Goal: Information Seeking & Learning: Understand process/instructions

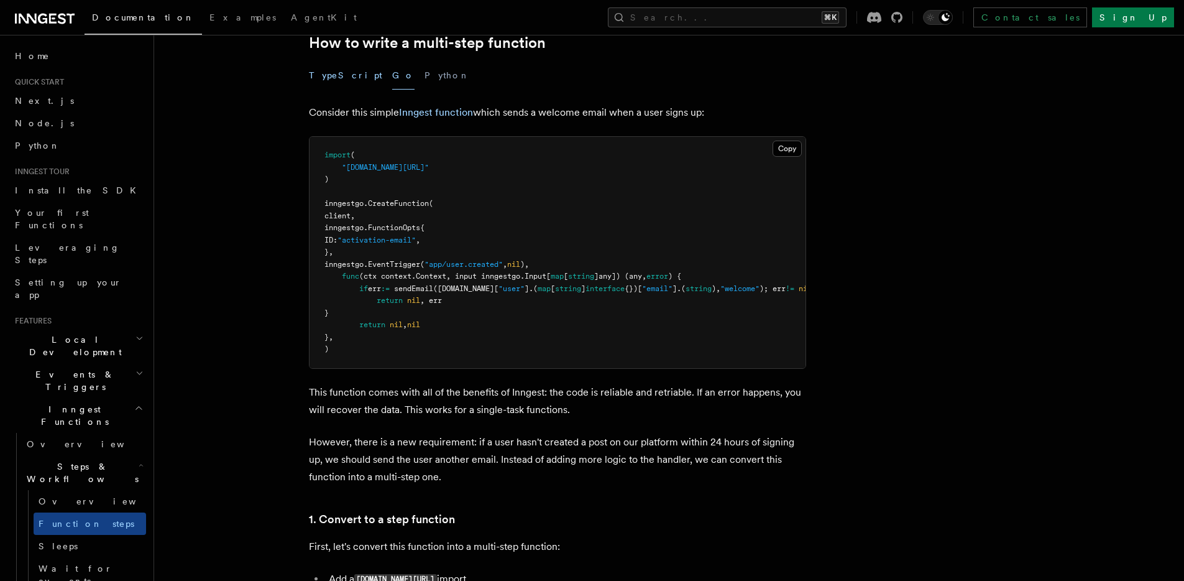
click at [309, 74] on button "TypeScript" at bounding box center [345, 76] width 73 height 28
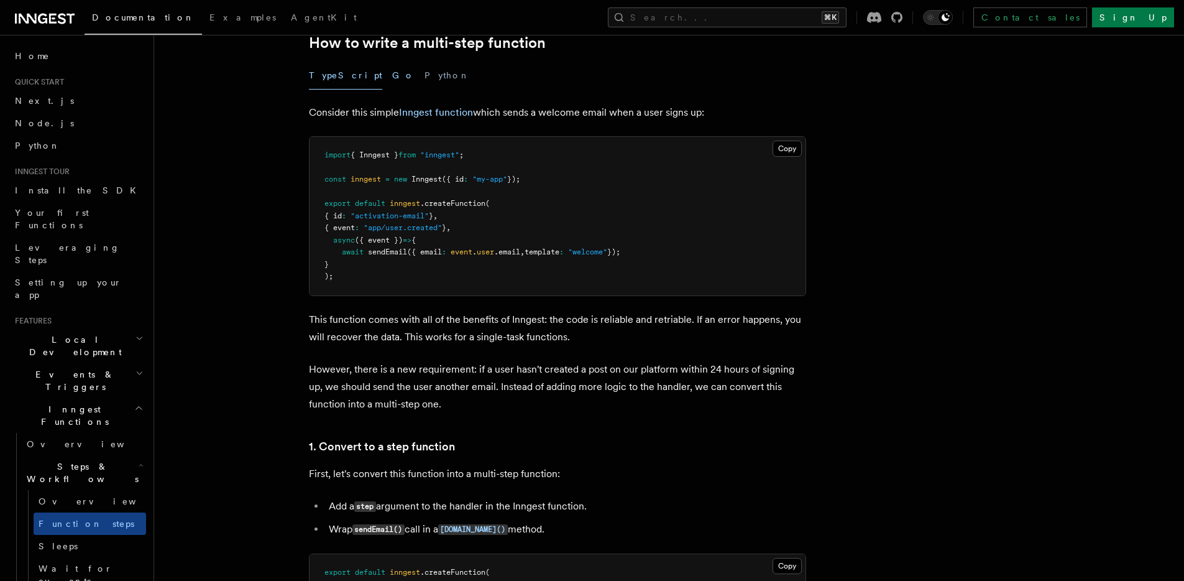
click at [392, 76] on button "Go" at bounding box center [403, 76] width 22 height 28
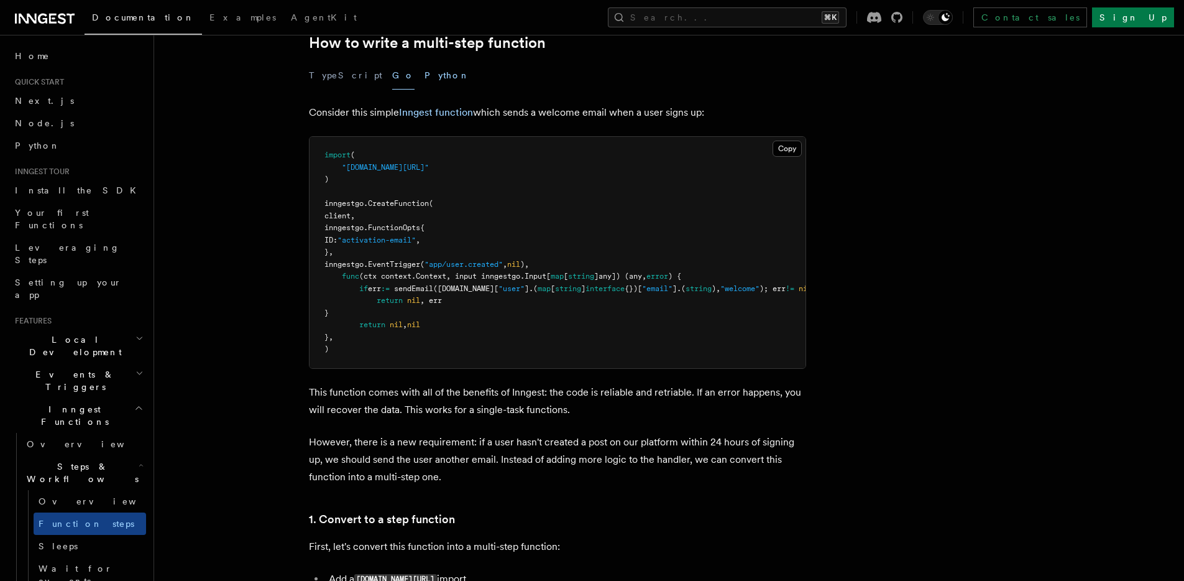
click at [425, 81] on button "Python" at bounding box center [447, 76] width 45 height 28
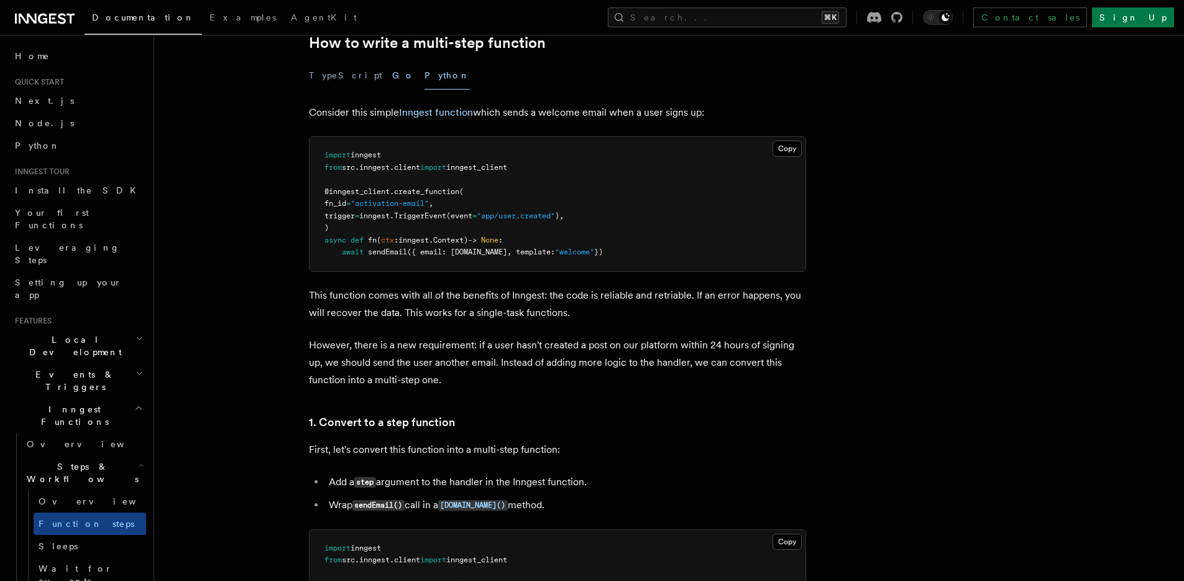
click at [392, 81] on button "Go" at bounding box center [403, 76] width 22 height 28
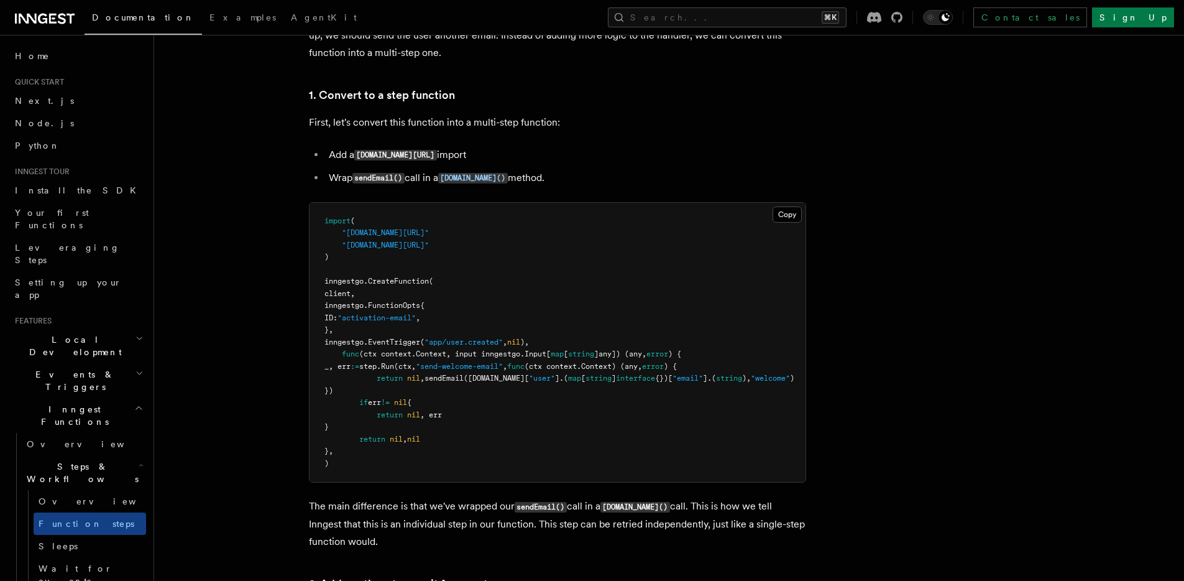
scroll to position [842, 0]
click at [354, 536] on p "The main difference is that we've wrapped our sendEmail() call in a [DOMAIN_NAM…" at bounding box center [557, 521] width 497 height 53
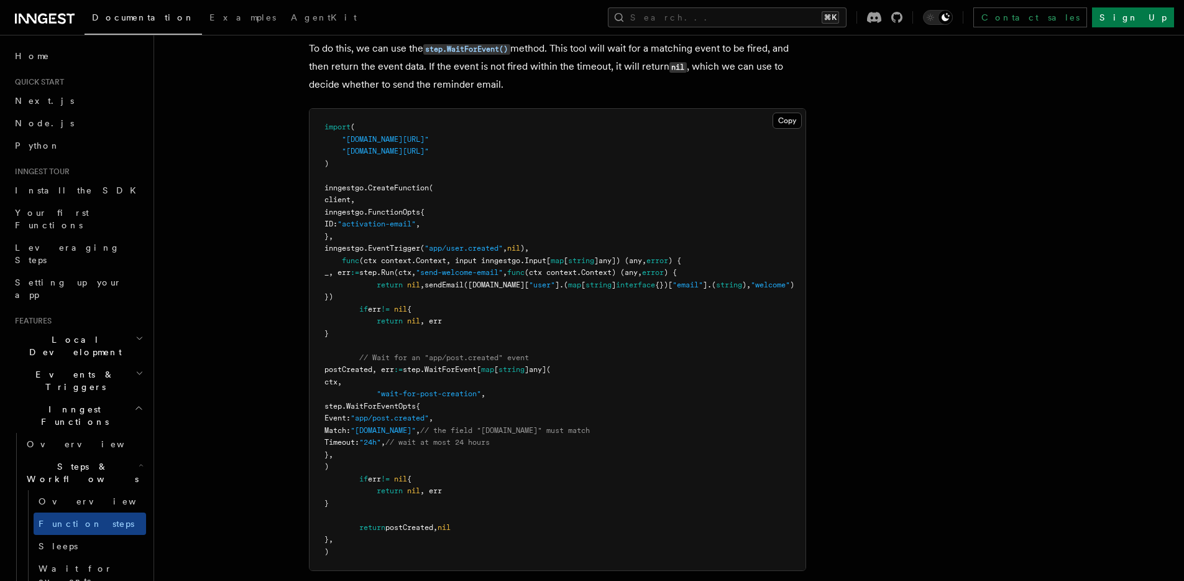
scroll to position [1510, 0]
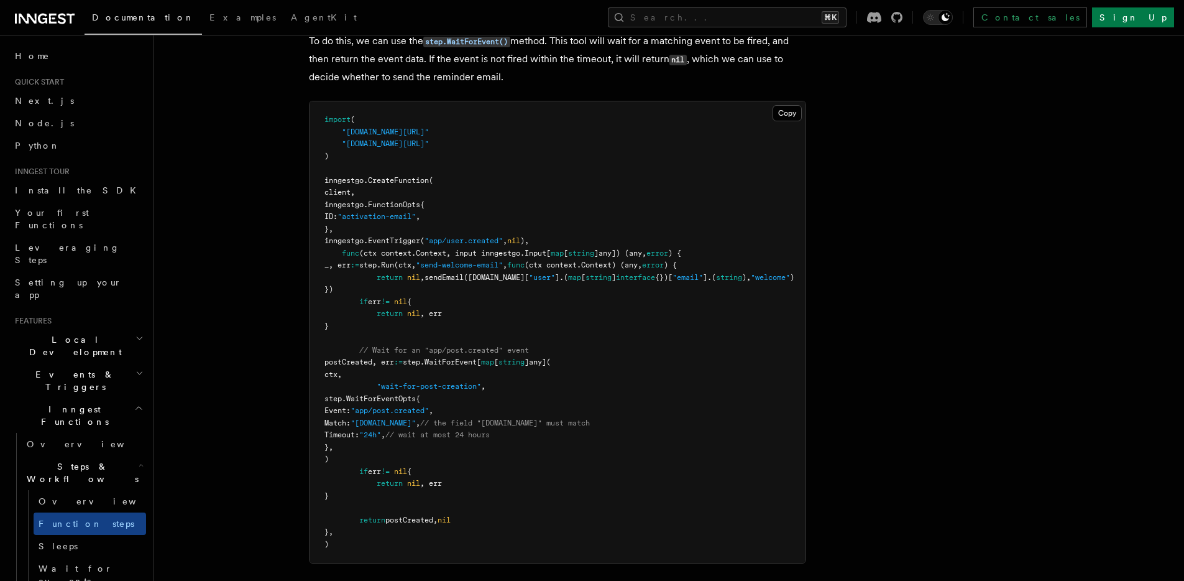
click at [480, 288] on pre "import ( "[DOMAIN_NAME][URL]" "[DOMAIN_NAME][URL]" ) inngestgo. CreateFunction …" at bounding box center [558, 331] width 496 height 461
click at [485, 269] on span ""send-welcome-email"" at bounding box center [459, 264] width 87 height 9
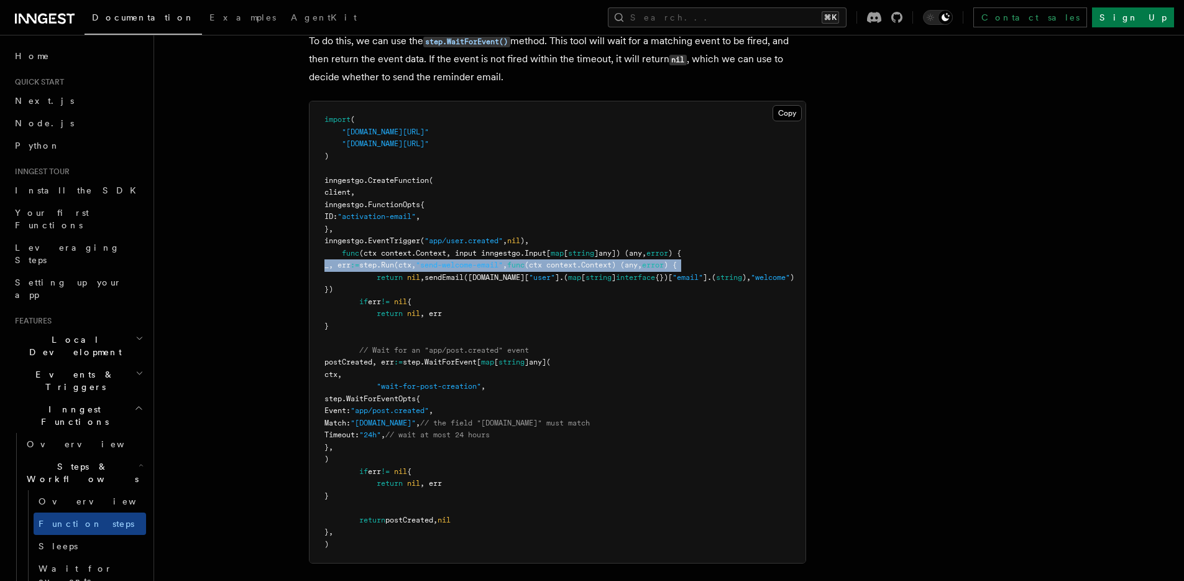
click at [485, 269] on span ""send-welcome-email"" at bounding box center [459, 264] width 87 height 9
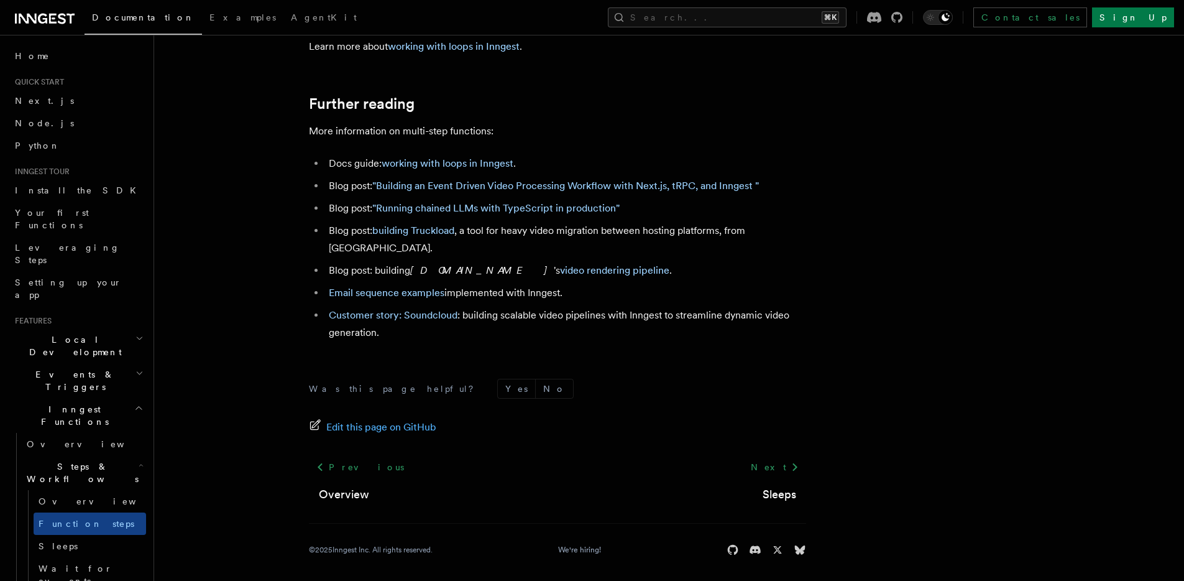
scroll to position [3630, 0]
